Goal: Navigation & Orientation: Find specific page/section

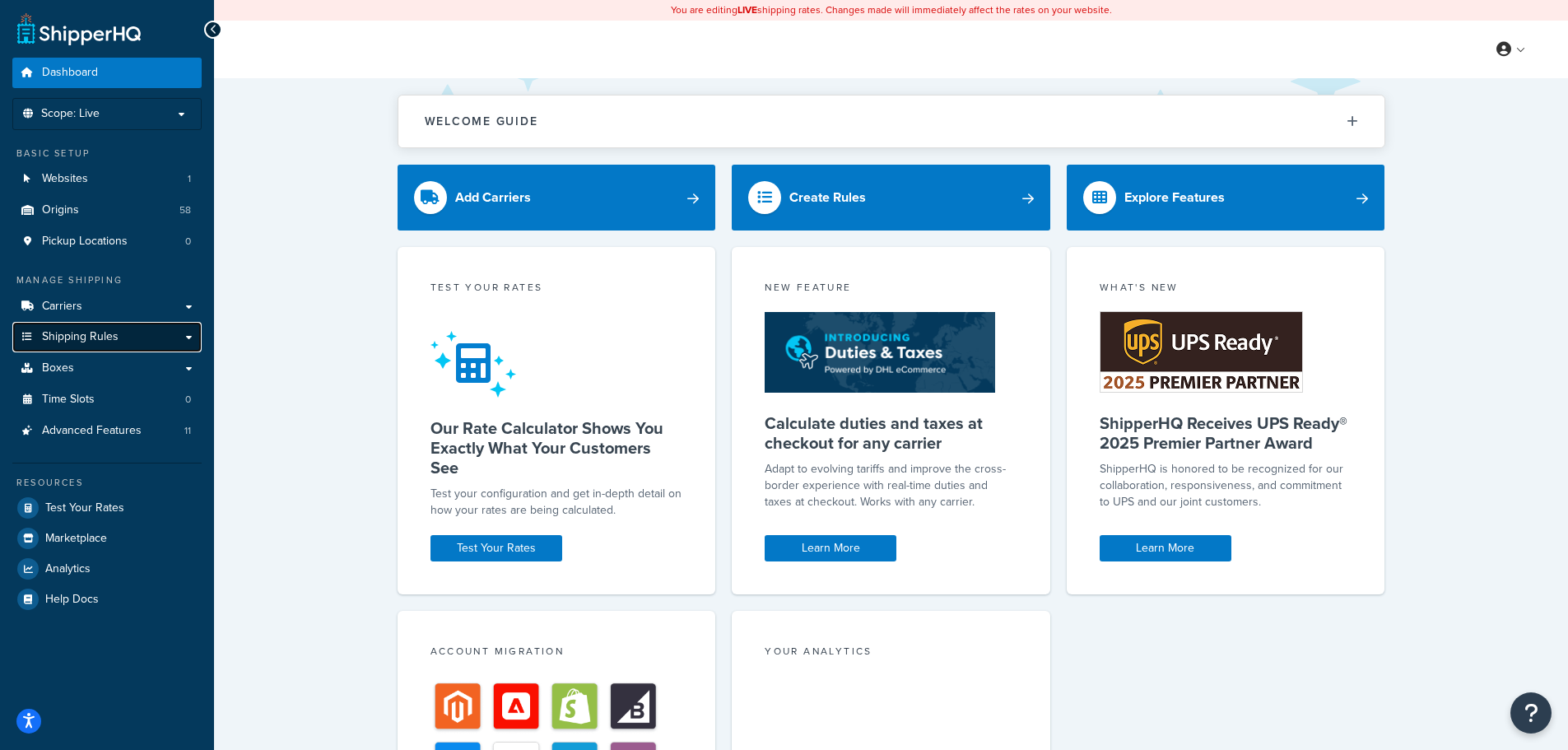
click at [193, 339] on link "Shipping Rules" at bounding box center [107, 337] width 189 height 31
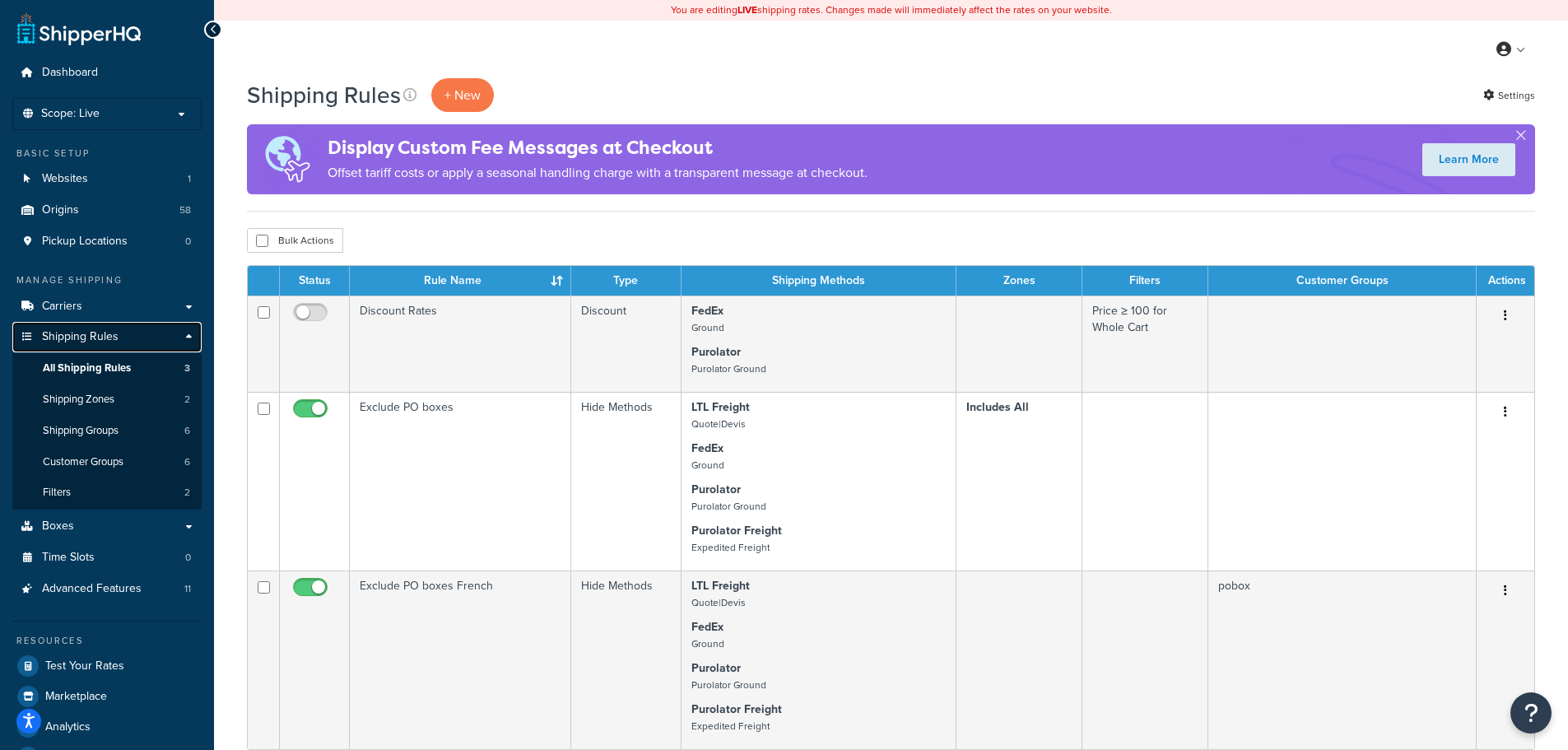
click at [187, 339] on link "Shipping Rules" at bounding box center [107, 337] width 189 height 31
click at [101, 598] on link "Advanced Features 11" at bounding box center [107, 588] width 189 height 31
